Goal: Information Seeking & Learning: Learn about a topic

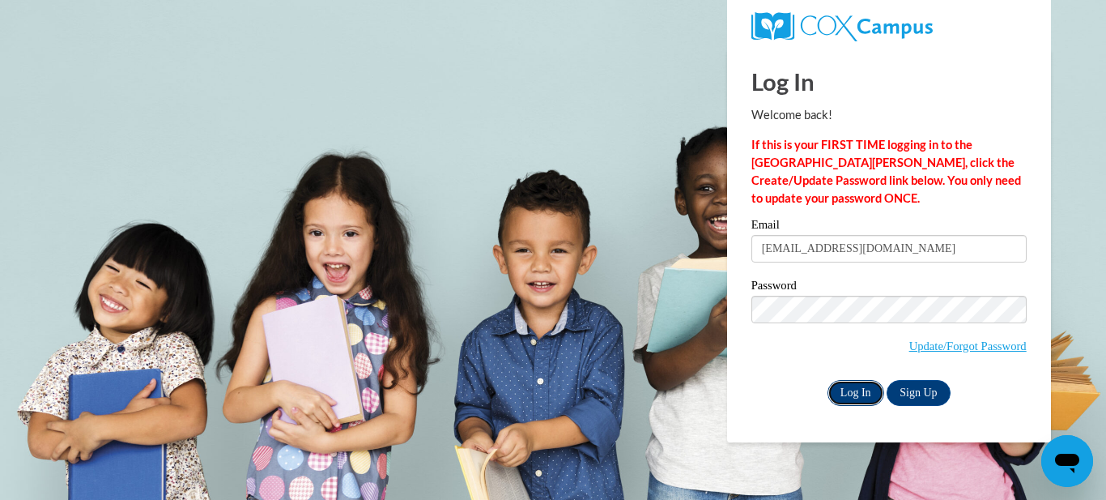
click at [843, 385] on input "Log In" at bounding box center [856, 393] width 57 height 26
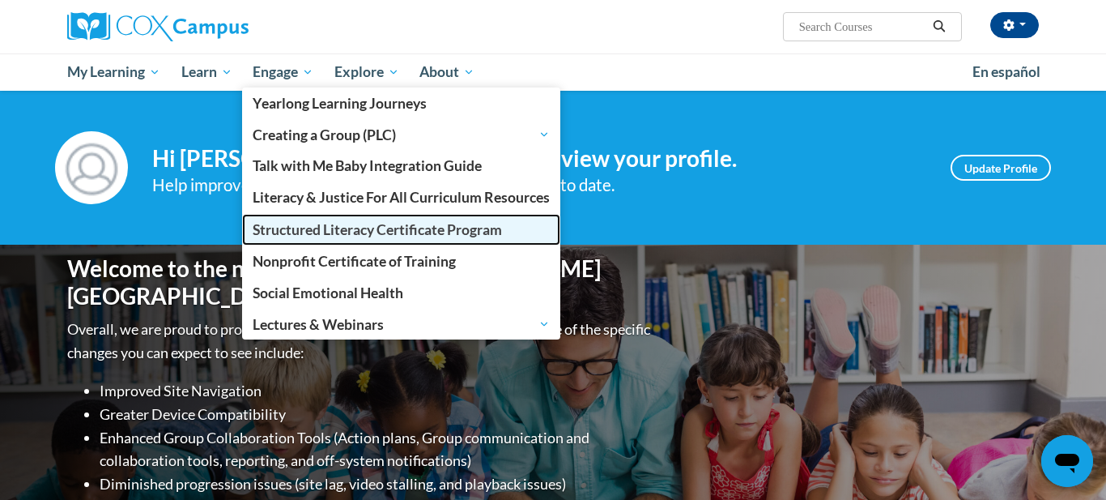
click at [313, 231] on span "Structured Literacy Certificate Program" at bounding box center [377, 229] width 249 height 17
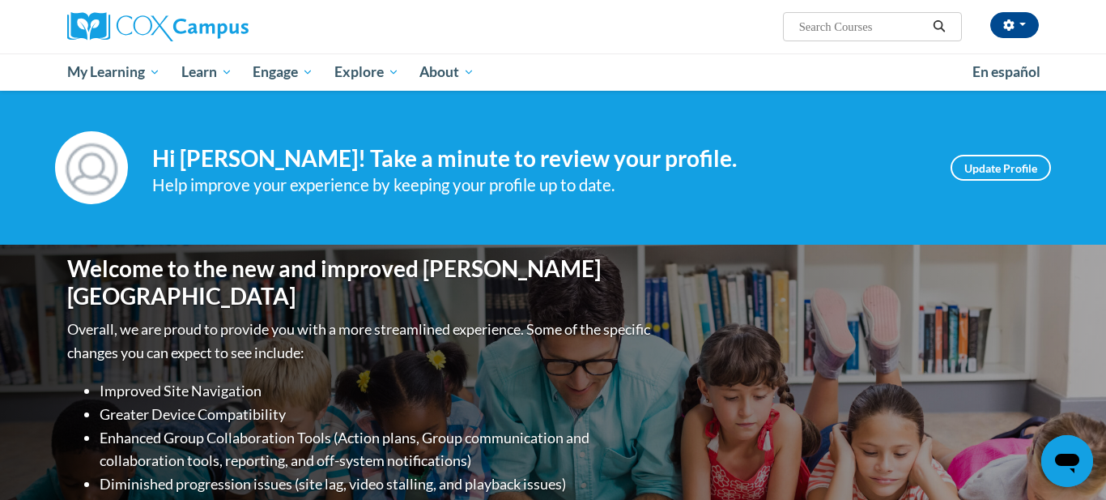
click at [867, 29] on input "Search..." at bounding box center [863, 26] width 130 height 19
type input "vocab"
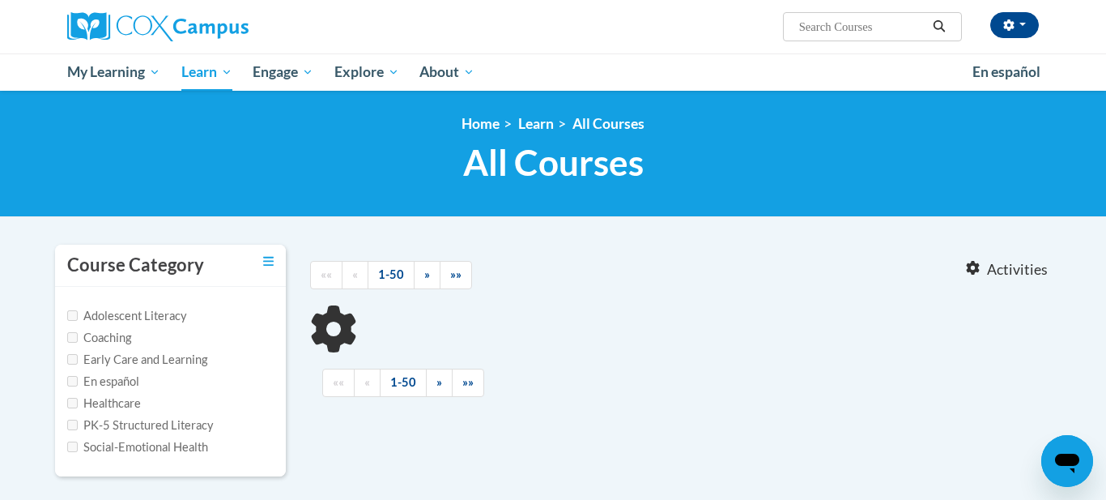
click at [178, 425] on label "PK-5 Structured Literacy" at bounding box center [140, 425] width 147 height 18
type input "vocab"
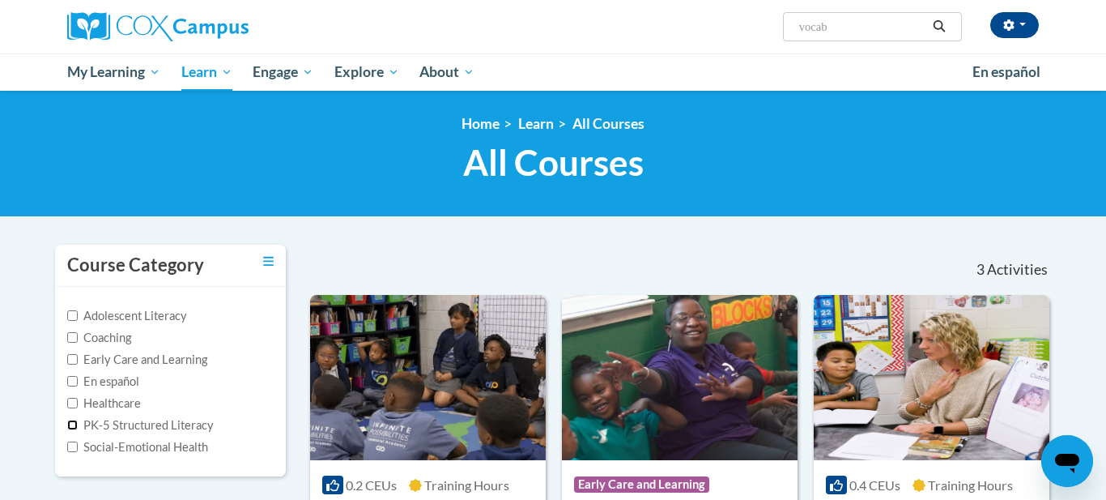
click at [75, 426] on input "PK-5 Structured Literacy" at bounding box center [72, 424] width 11 height 11
checkbox input "true"
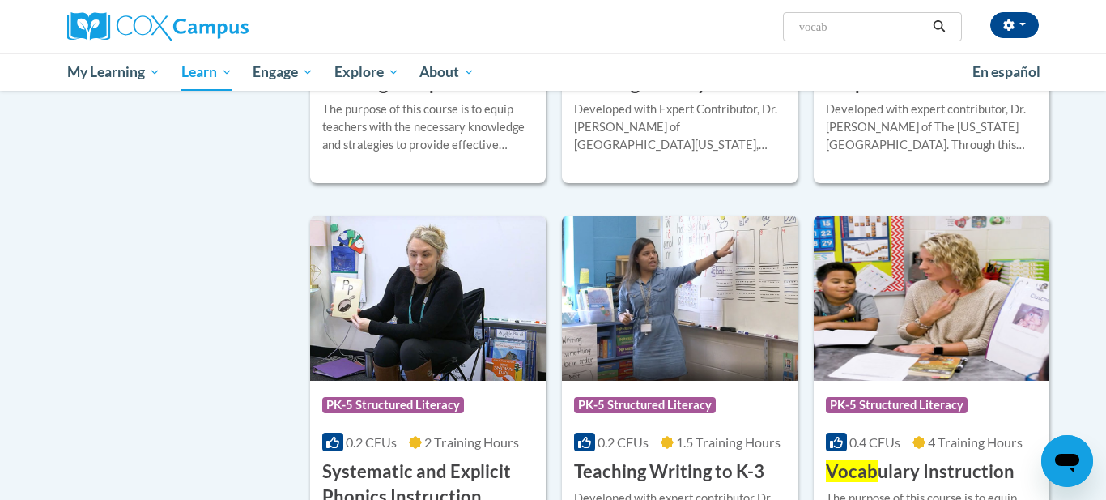
scroll to position [1316, 0]
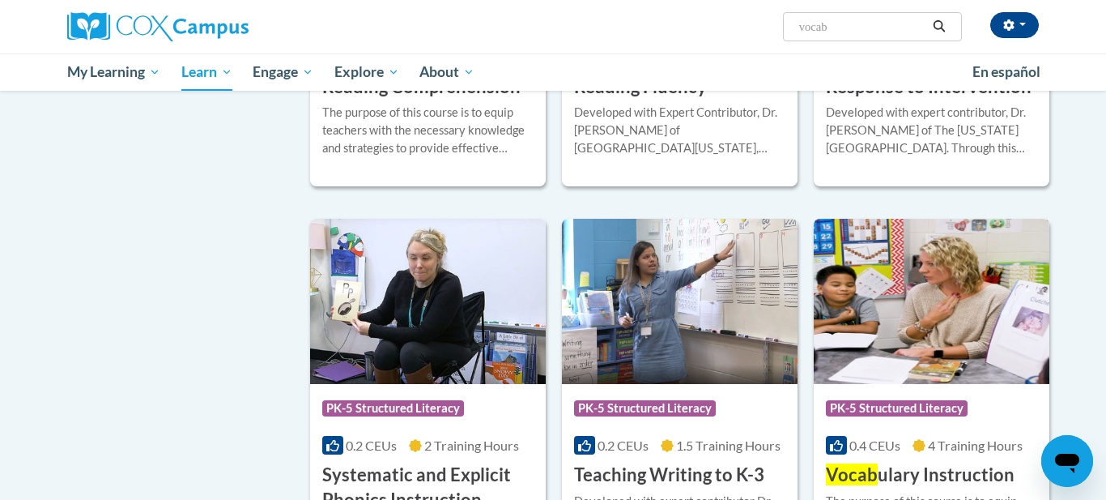
click at [909, 427] on div "Course Category: PK-5 Structured Literacy" at bounding box center [931, 410] width 211 height 36
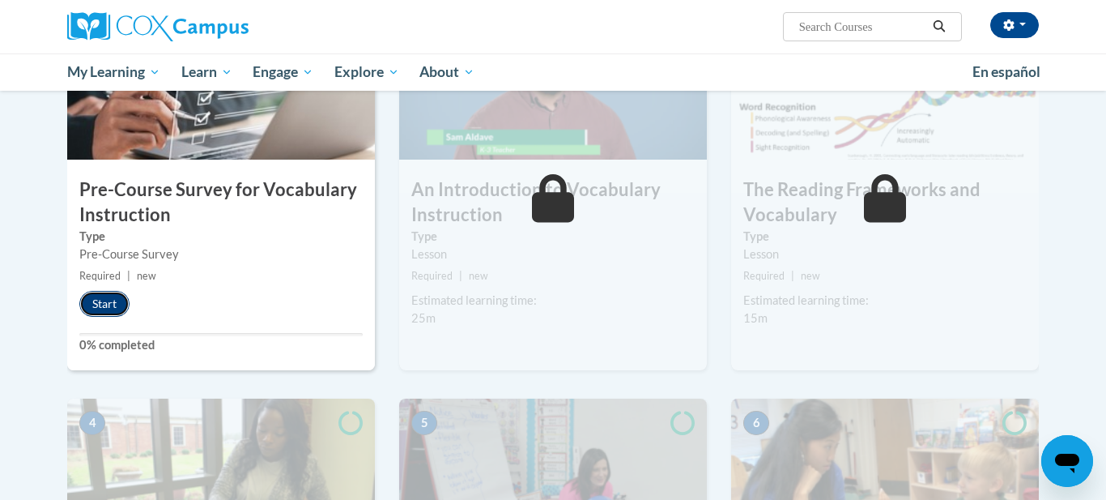
click at [104, 311] on button "Start" at bounding box center [104, 304] width 50 height 26
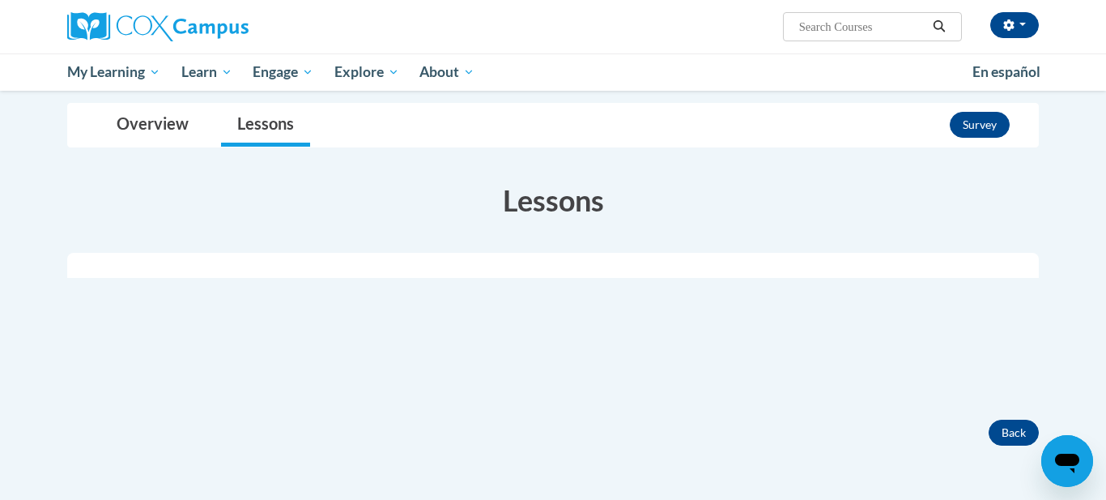
scroll to position [172, 0]
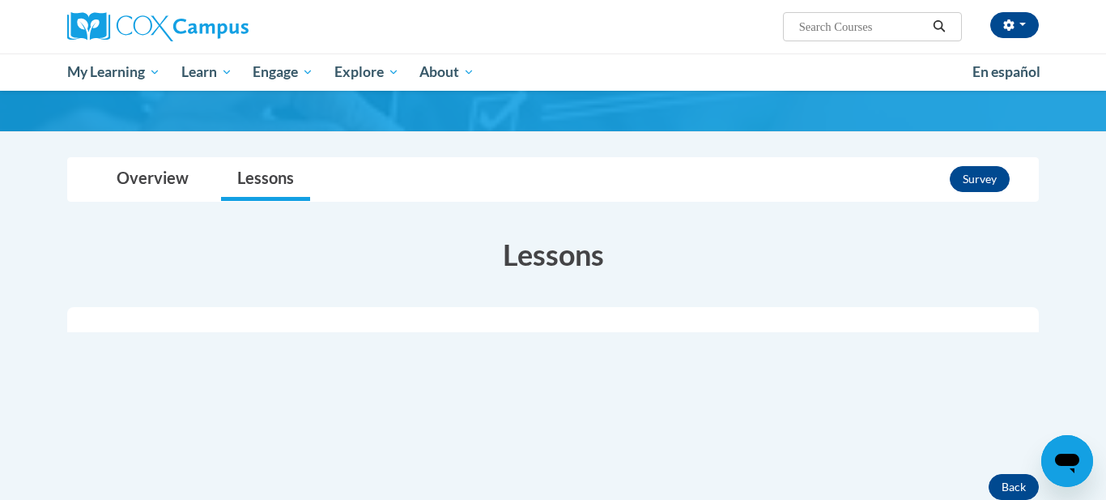
scroll to position [121, 0]
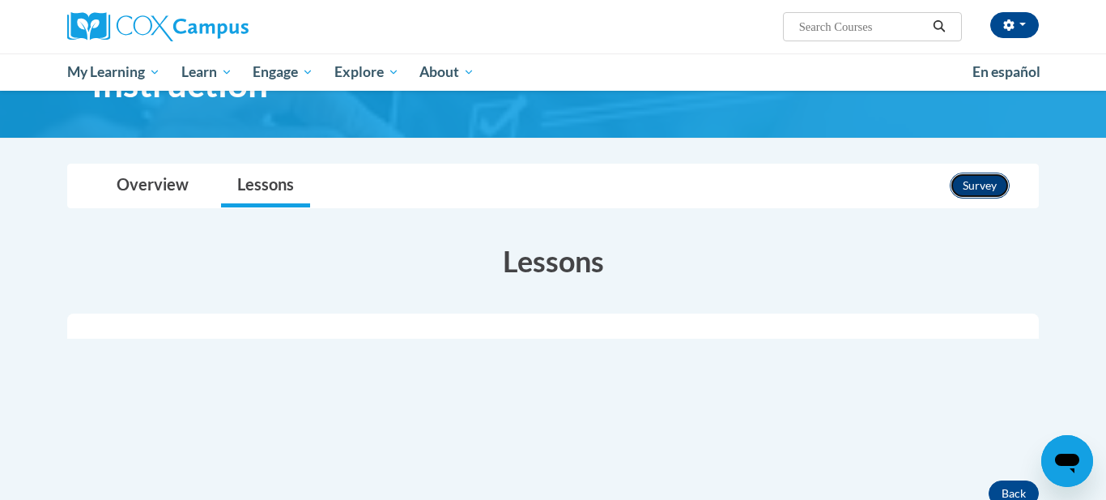
click at [976, 185] on button "Survey" at bounding box center [980, 185] width 60 height 26
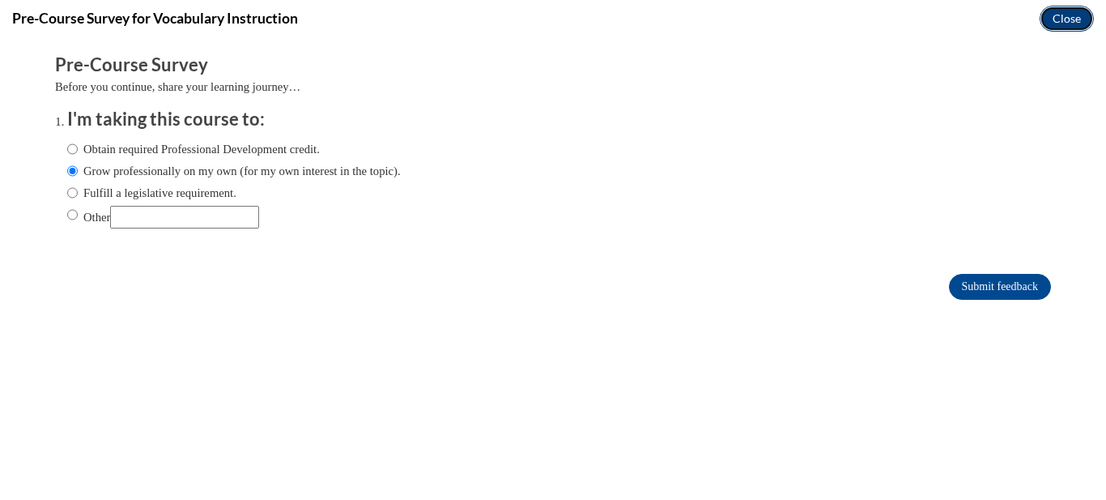
click at [1058, 18] on button "Close" at bounding box center [1067, 19] width 54 height 26
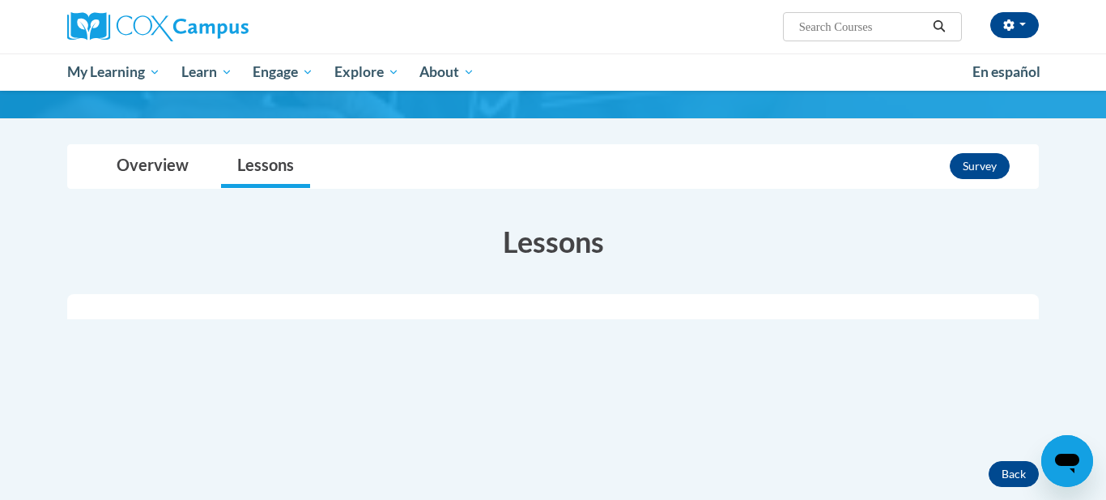
scroll to position [339, 0]
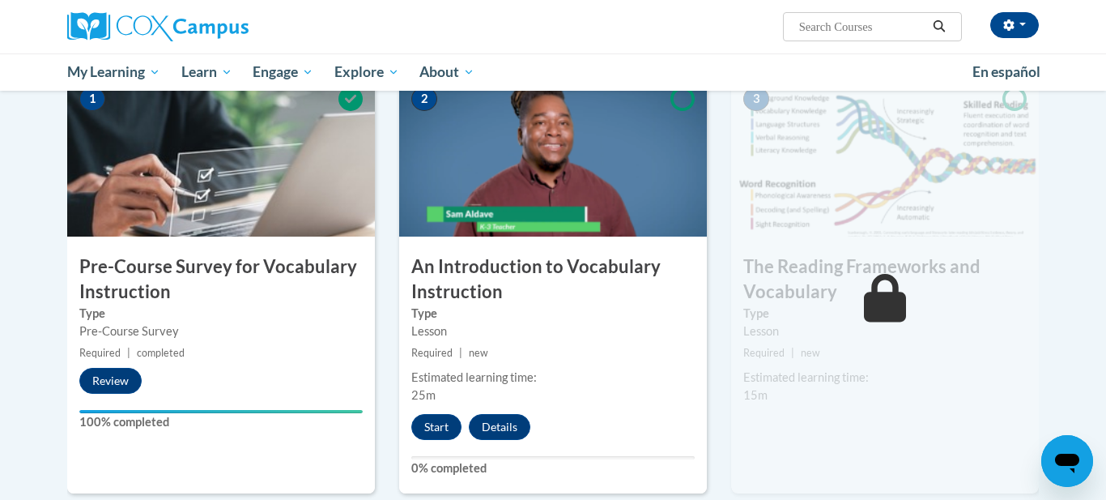
scroll to position [360, 0]
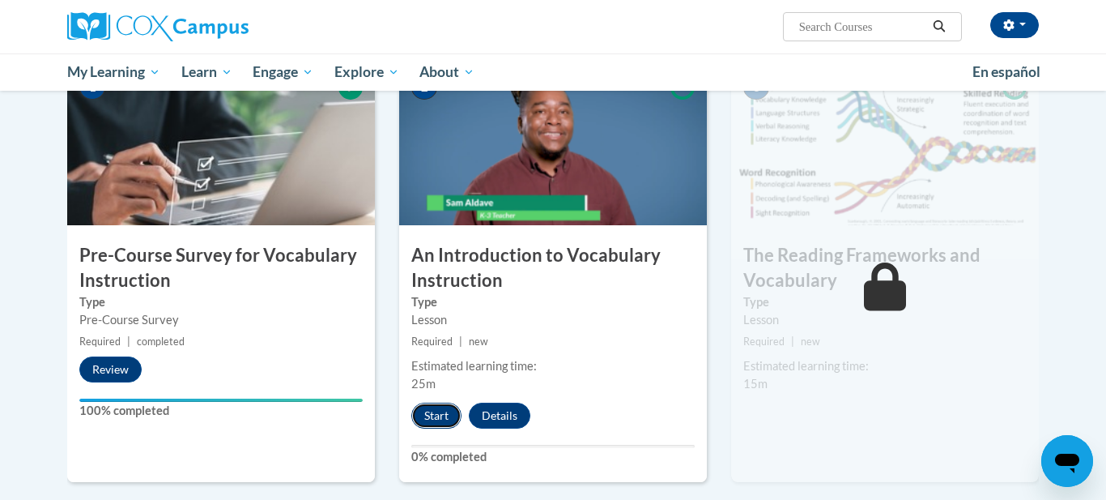
click at [445, 416] on button "Start" at bounding box center [436, 415] width 50 height 26
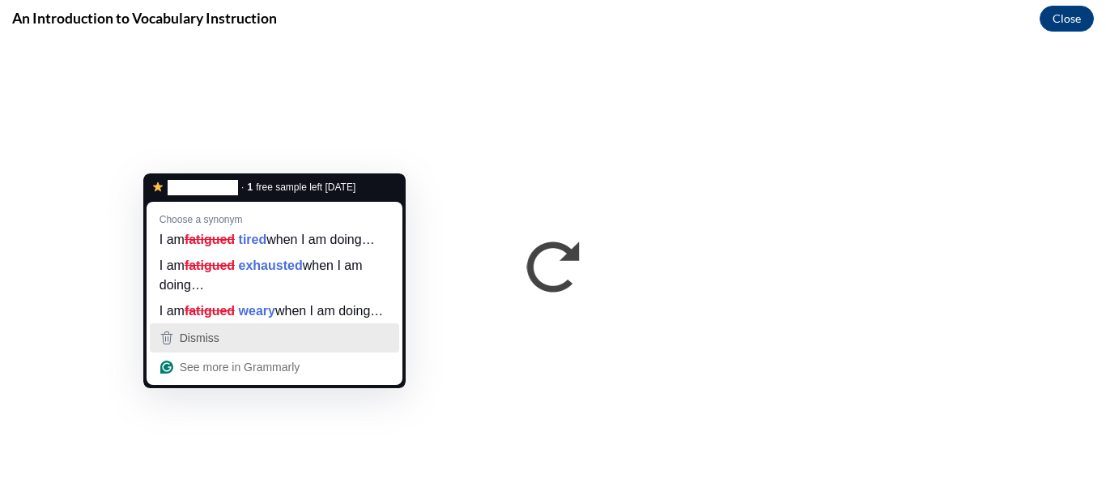
click at [240, 350] on div "Dismiss" at bounding box center [274, 338] width 235 height 24
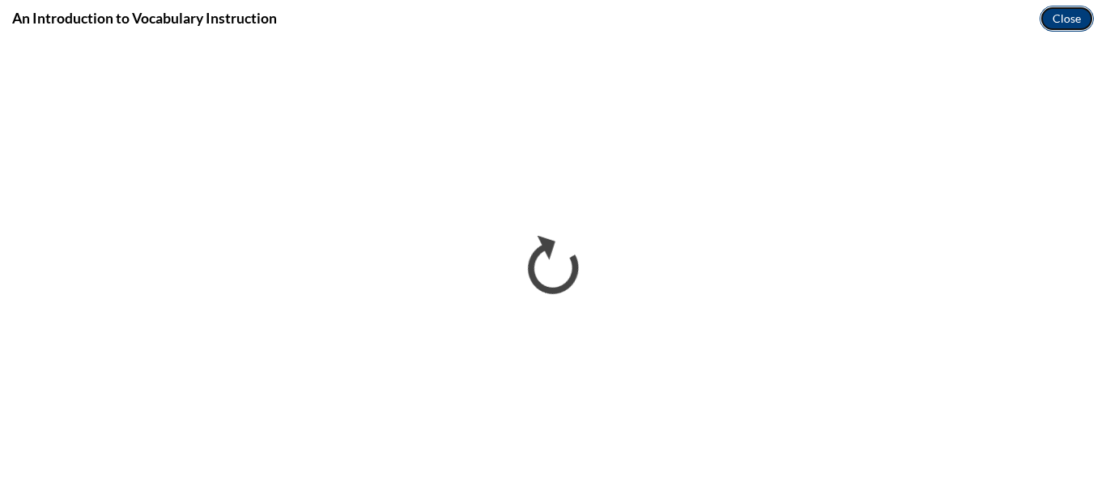
click at [1071, 19] on button "Close" at bounding box center [1067, 19] width 54 height 26
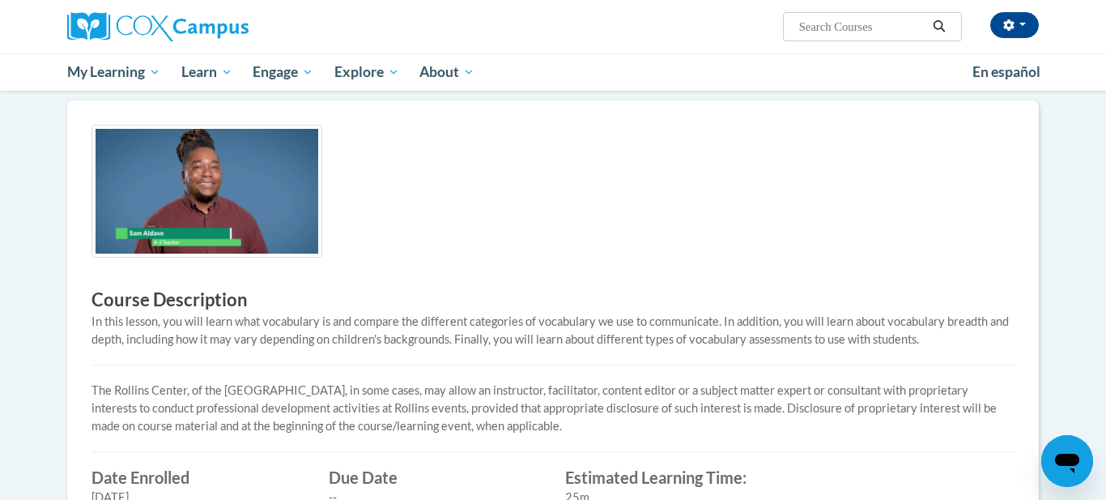
scroll to position [395, 0]
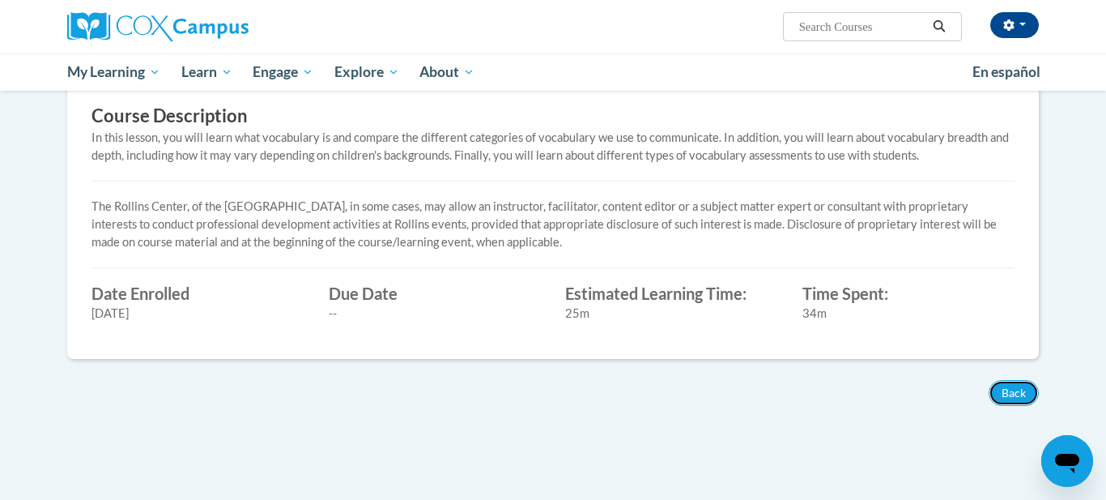
click at [1020, 395] on button "Back" at bounding box center [1014, 393] width 50 height 26
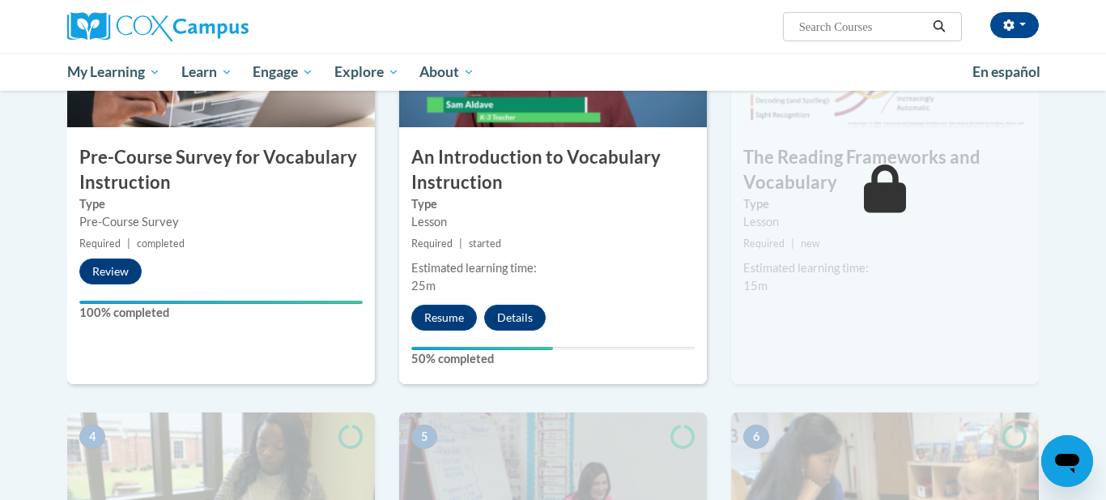
scroll to position [462, 0]
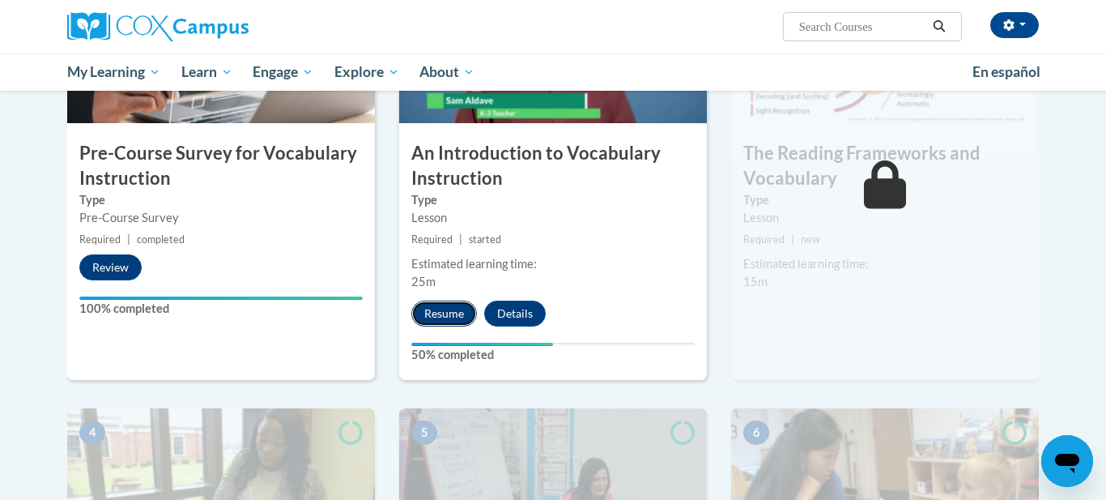
click at [439, 322] on button "Resume" at bounding box center [444, 313] width 66 height 26
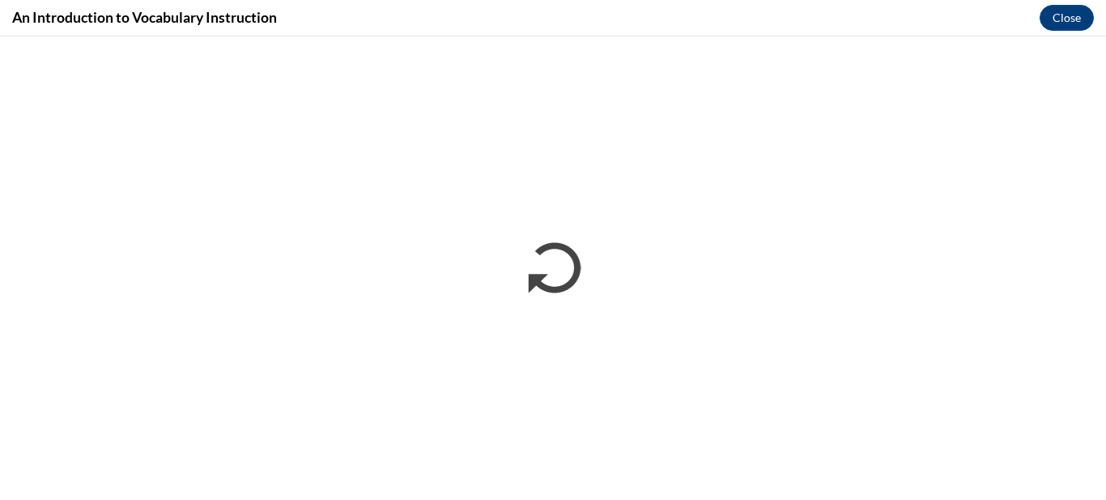
scroll to position [0, 0]
click at [1070, 14] on button "Close" at bounding box center [1067, 18] width 54 height 26
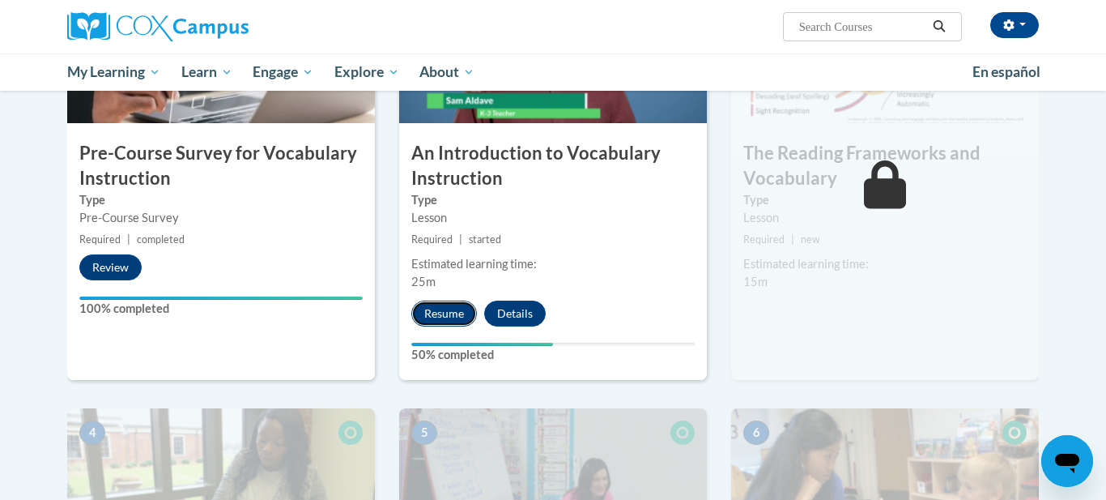
click at [465, 317] on button "Resume" at bounding box center [444, 313] width 66 height 26
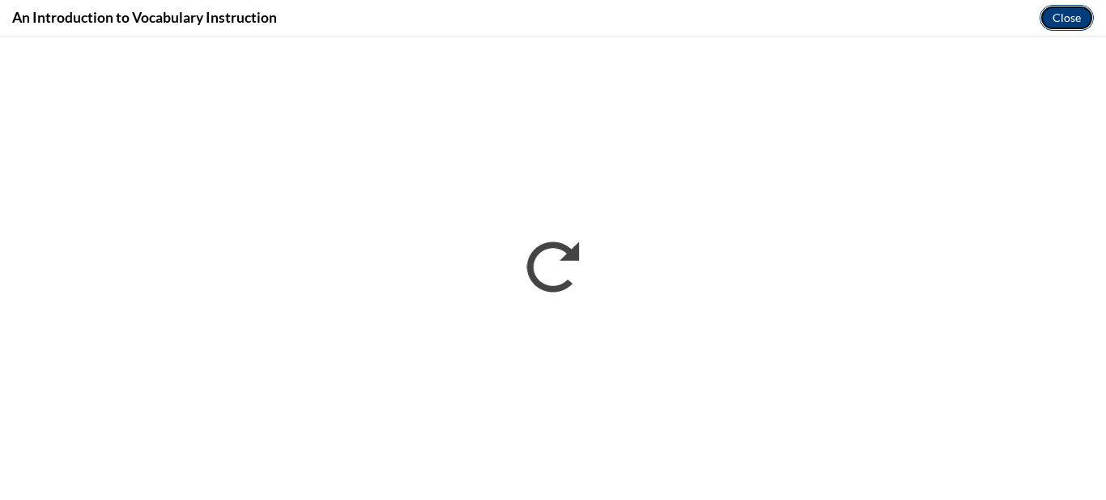
click at [1075, 11] on button "Close" at bounding box center [1067, 18] width 54 height 26
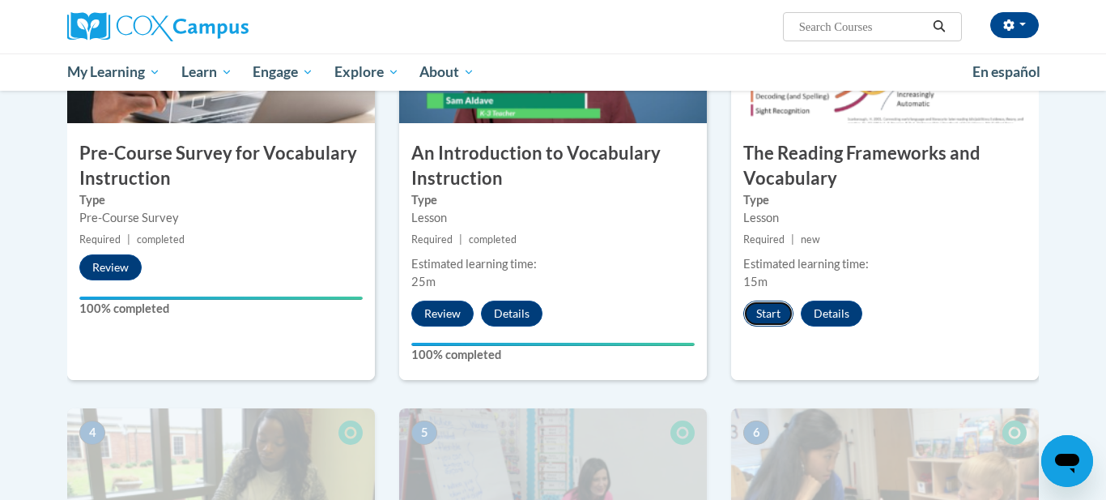
click at [777, 313] on button "Start" at bounding box center [768, 313] width 50 height 26
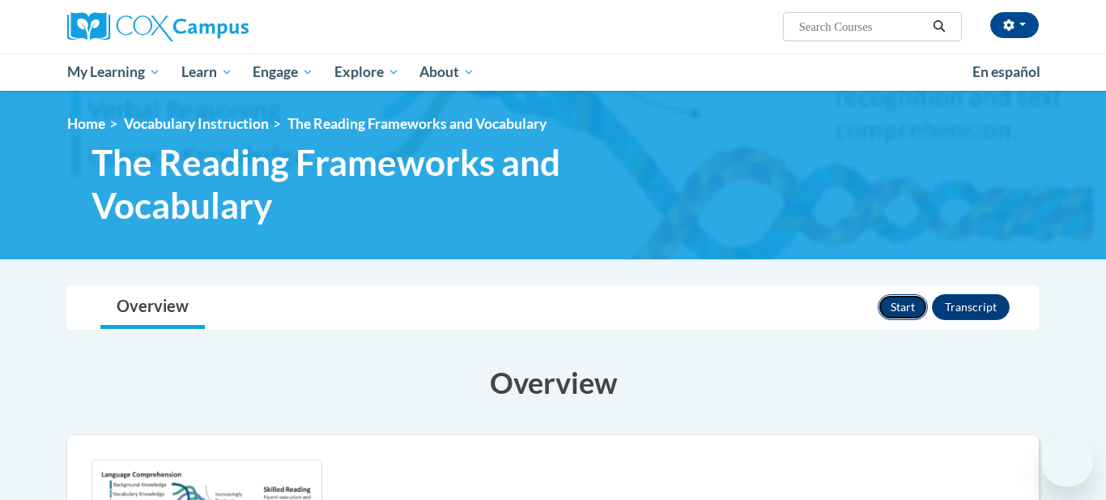
click at [908, 312] on button "Start" at bounding box center [903, 307] width 50 height 26
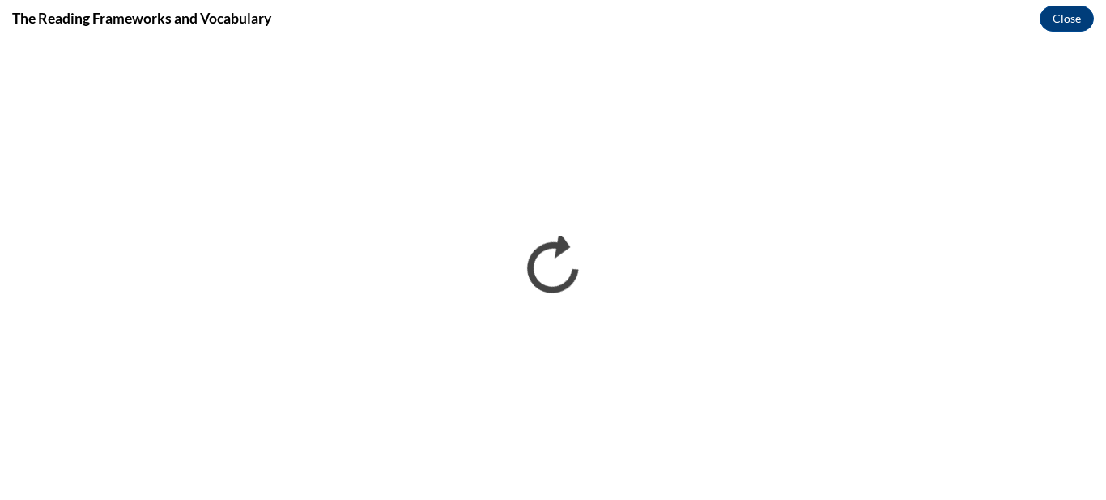
click at [1105, 28] on div "The Reading Frameworks and Vocabulary Close" at bounding box center [553, 18] width 1106 height 36
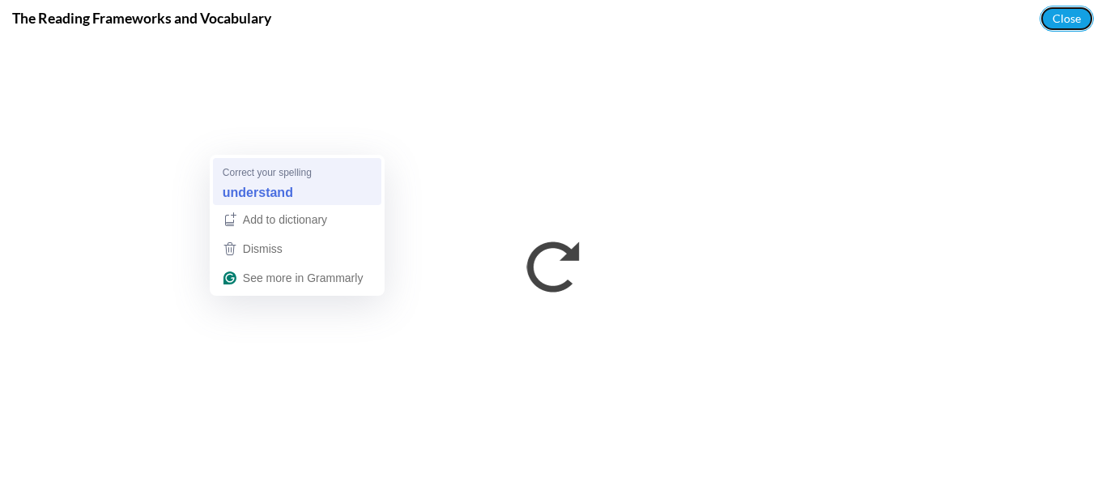
click at [273, 173] on span "Correct your spelling" at bounding box center [267, 171] width 89 height 15
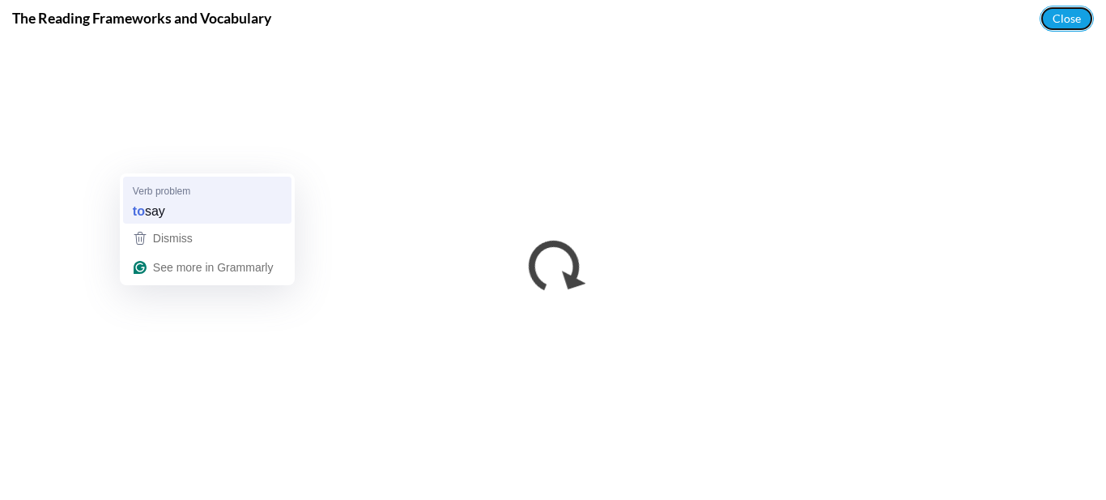
click at [178, 221] on div "to say" at bounding box center [207, 211] width 155 height 26
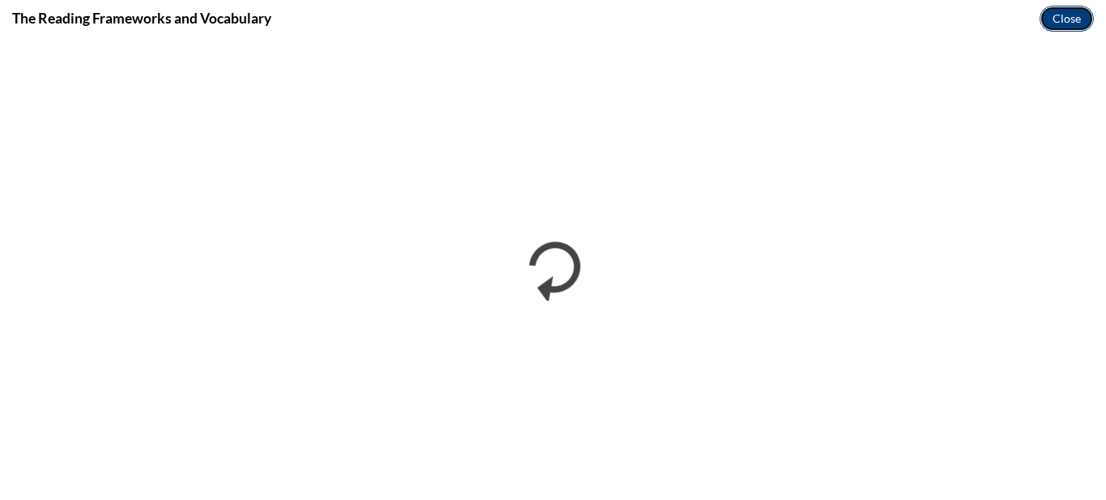
click at [1063, 12] on button "Close" at bounding box center [1067, 19] width 54 height 26
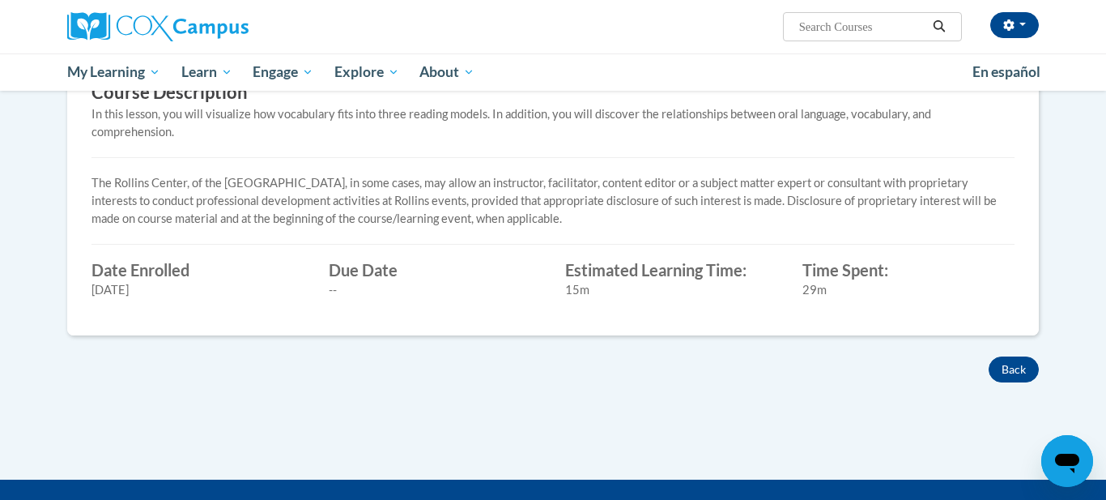
scroll to position [572, 0]
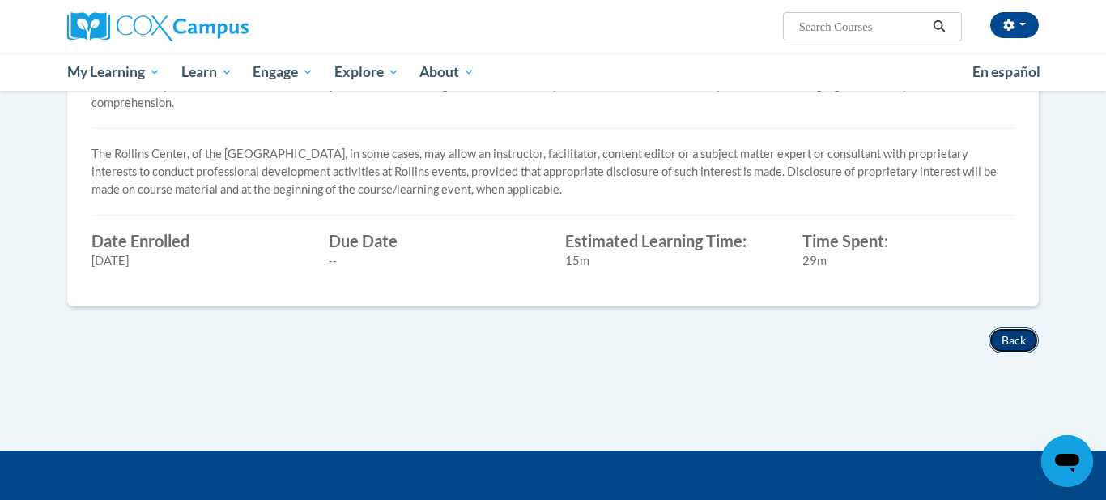
click at [1019, 345] on button "Back" at bounding box center [1014, 340] width 50 height 26
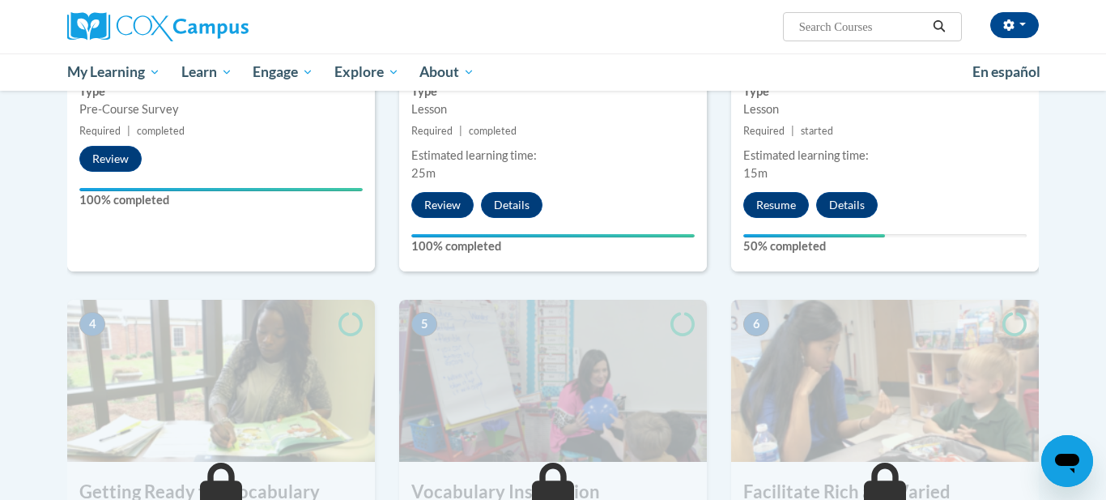
scroll to position [566, 0]
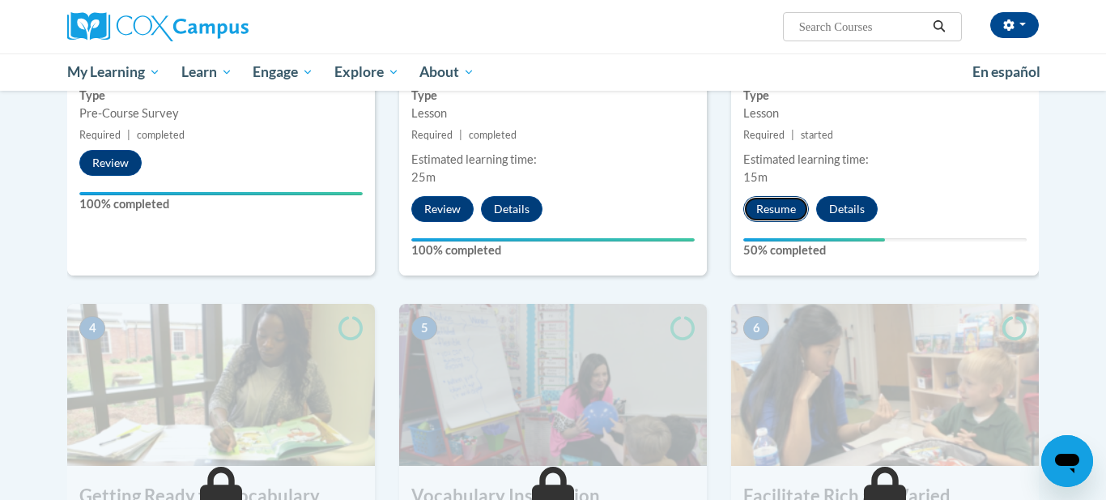
click at [760, 210] on button "Resume" at bounding box center [776, 209] width 66 height 26
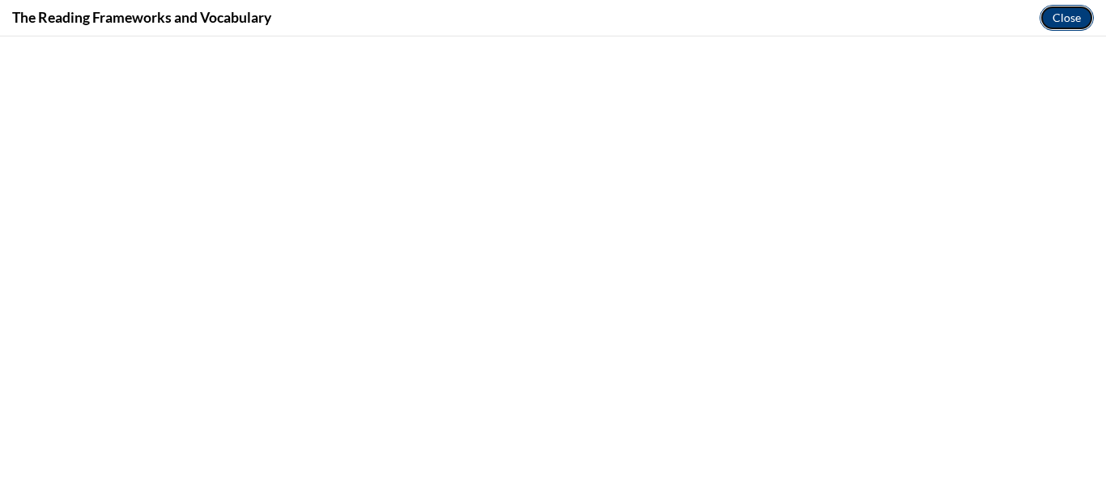
click at [1057, 25] on button "Close" at bounding box center [1067, 18] width 54 height 26
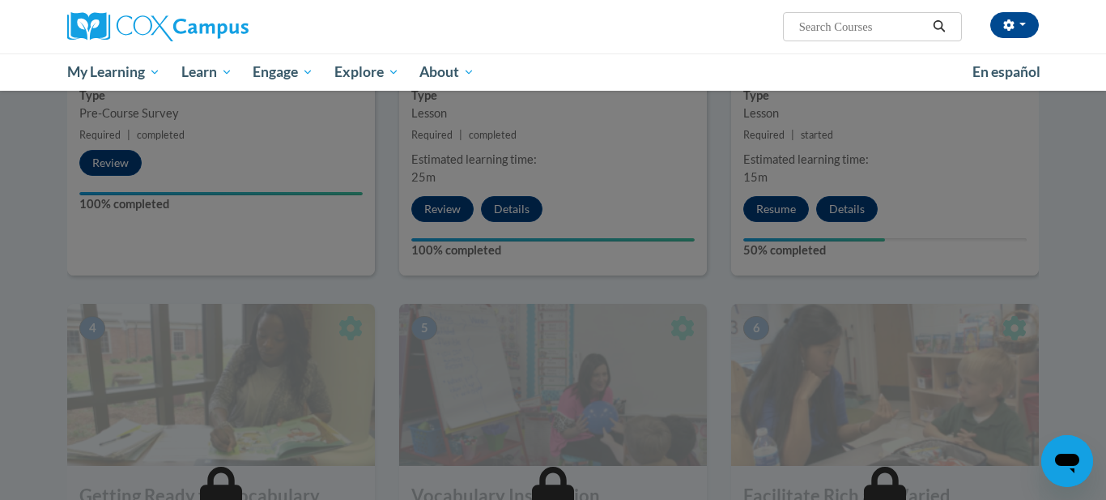
click at [542, 159] on div at bounding box center [553, 11] width 972 height 308
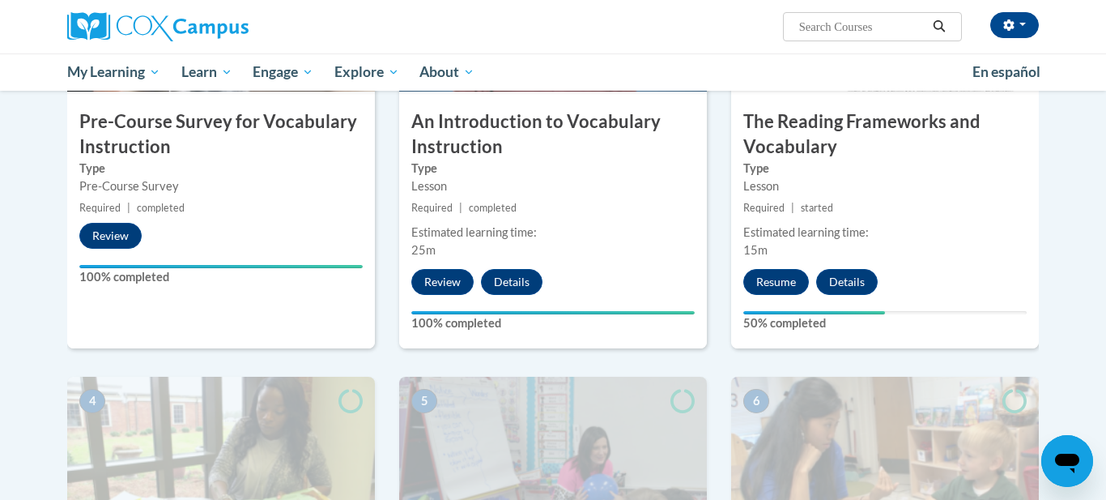
scroll to position [496, 0]
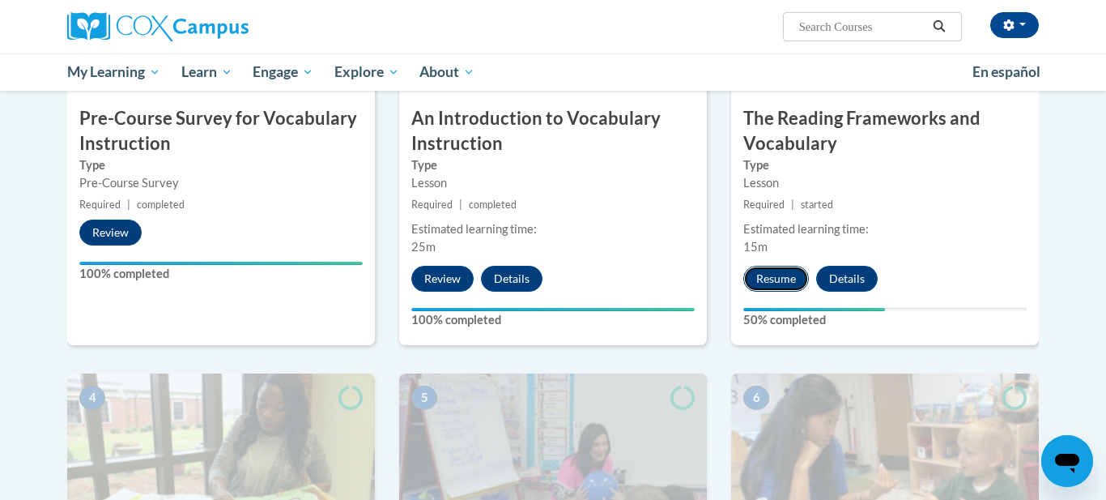
click at [754, 277] on button "Resume" at bounding box center [776, 279] width 66 height 26
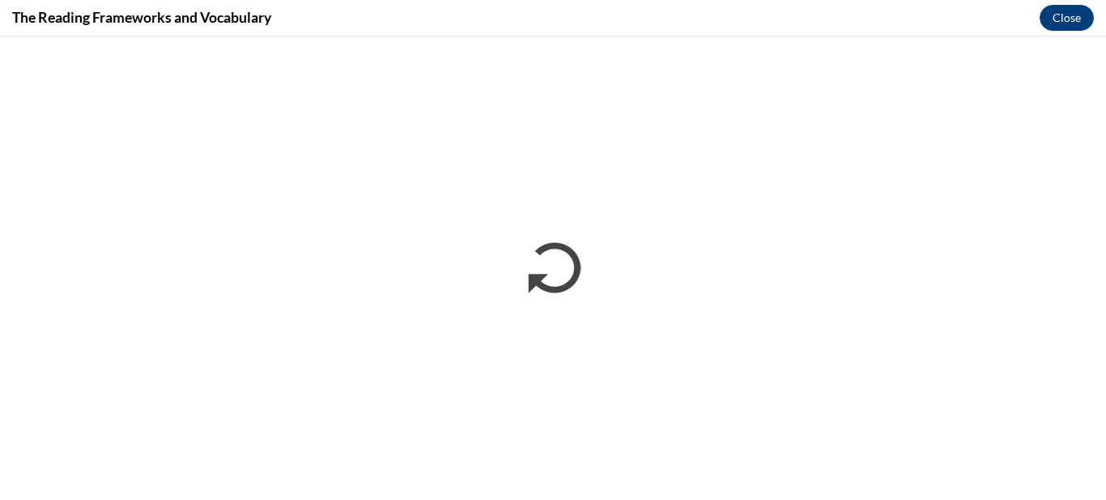
scroll to position [0, 0]
click at [1077, 19] on button "Close" at bounding box center [1067, 18] width 54 height 26
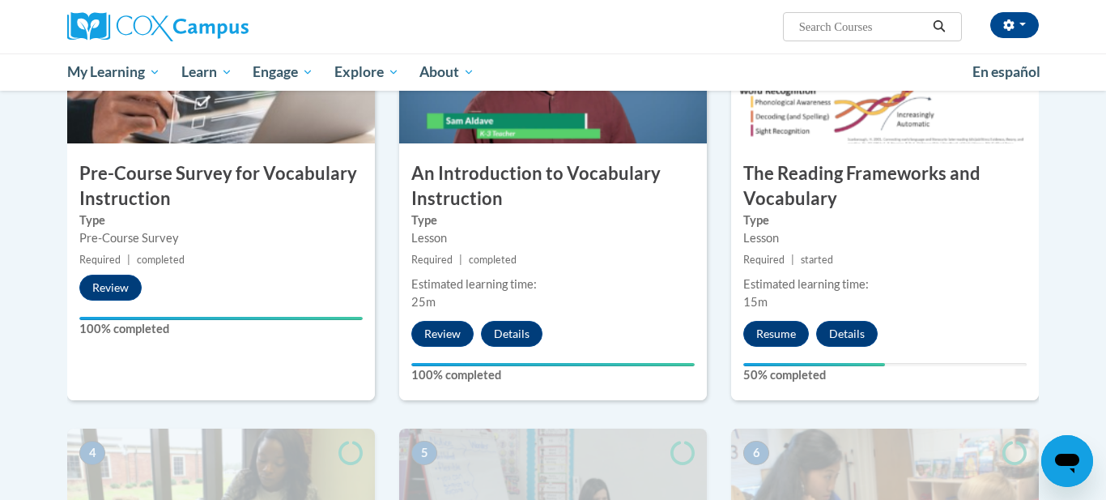
scroll to position [445, 0]
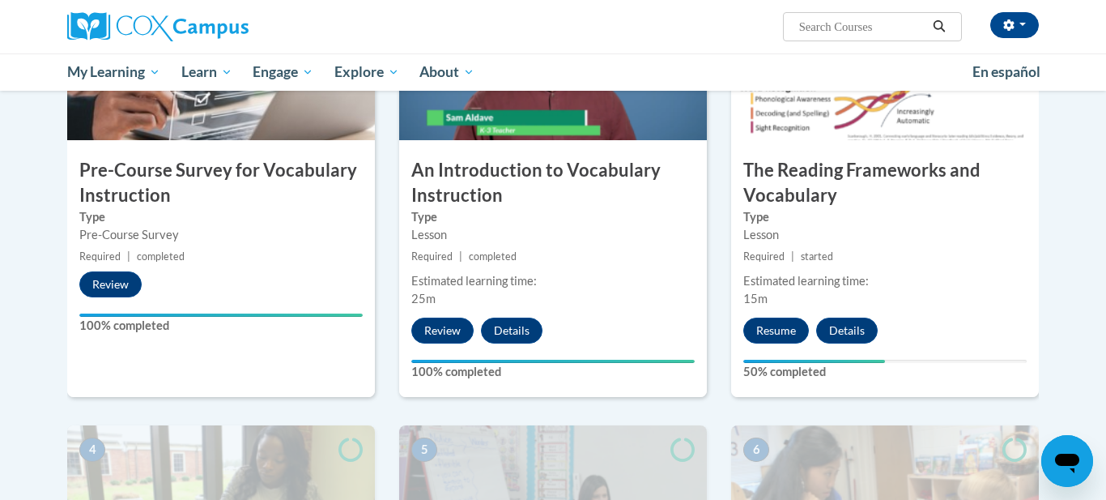
click at [936, 274] on div "Estimated learning time:" at bounding box center [884, 281] width 283 height 18
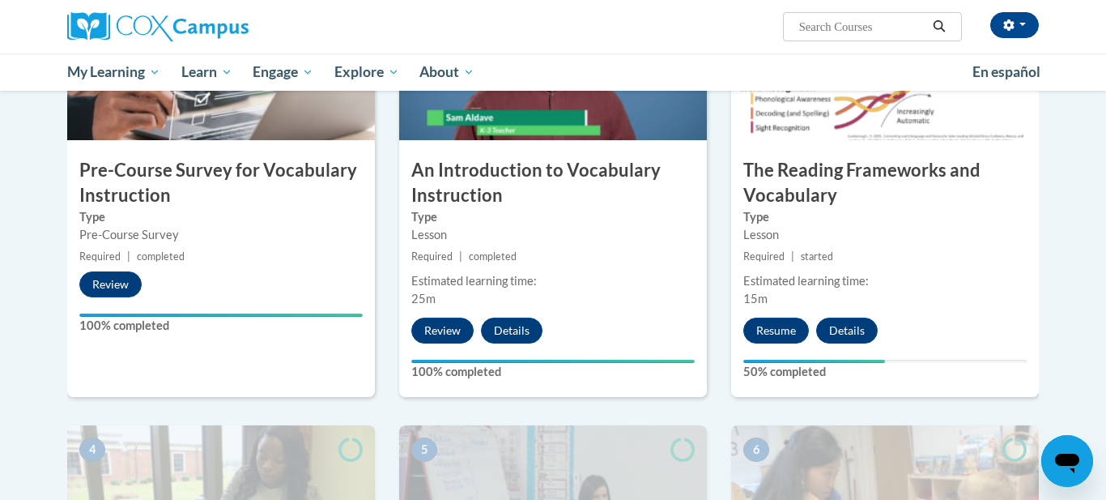
click at [936, 274] on div "Estimated learning time:" at bounding box center [884, 281] width 283 height 18
click at [854, 232] on div "Lesson" at bounding box center [884, 235] width 283 height 18
click at [158, 465] on img at bounding box center [221, 506] width 308 height 162
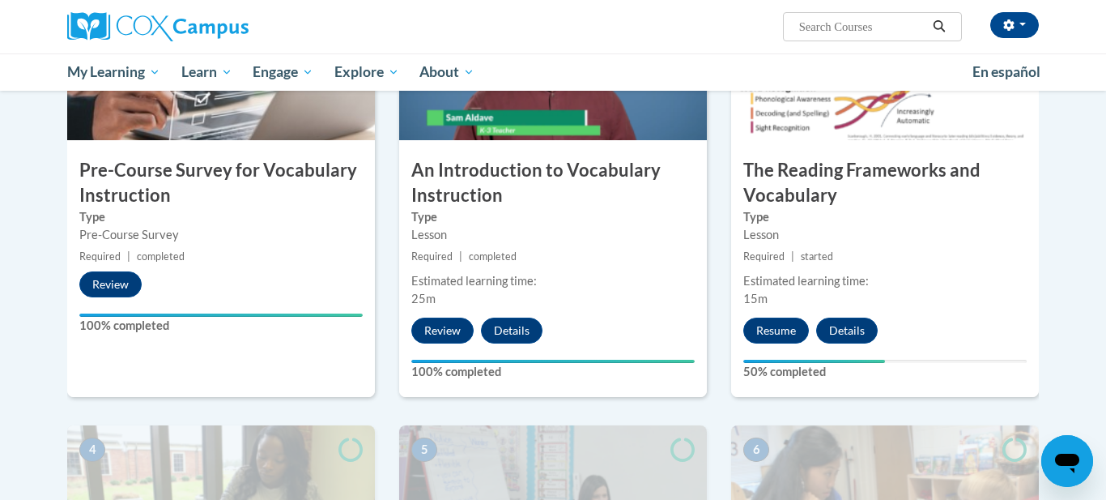
click at [158, 465] on img at bounding box center [221, 506] width 308 height 162
click at [769, 332] on button "Resume" at bounding box center [776, 330] width 66 height 26
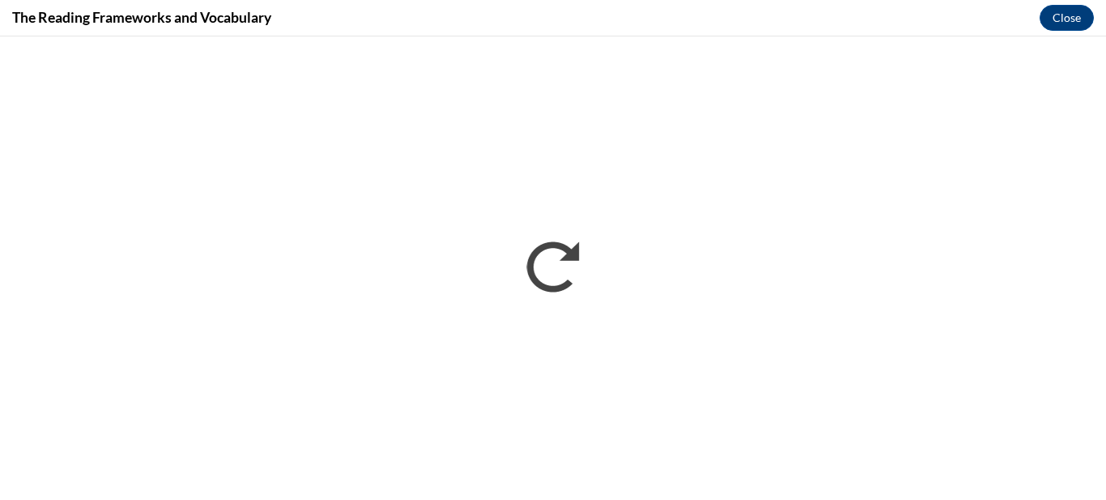
scroll to position [0, 0]
